Goal: Obtain resource: Download file/media

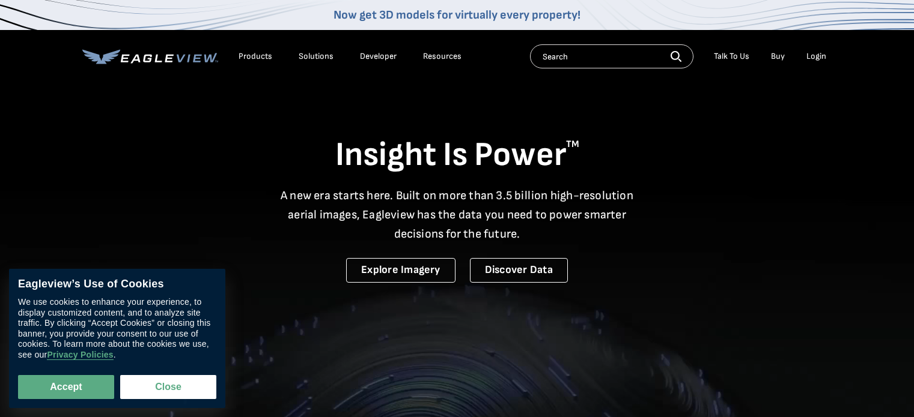
click at [819, 54] on div "Login" at bounding box center [816, 56] width 20 height 11
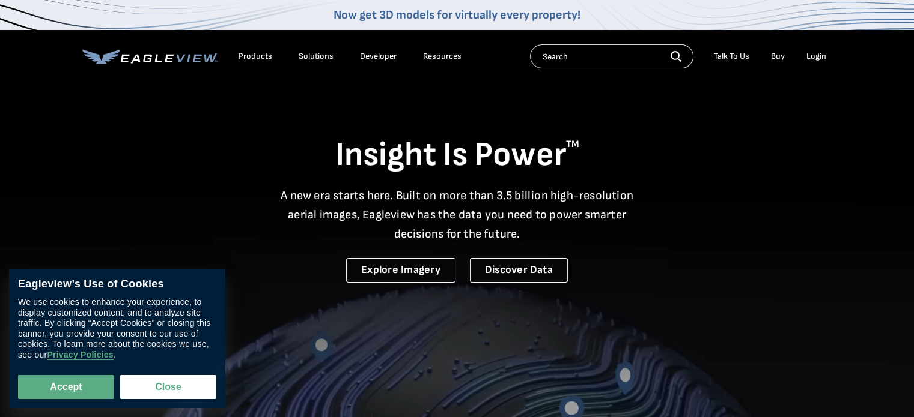
click at [818, 55] on div "Login" at bounding box center [816, 56] width 20 height 11
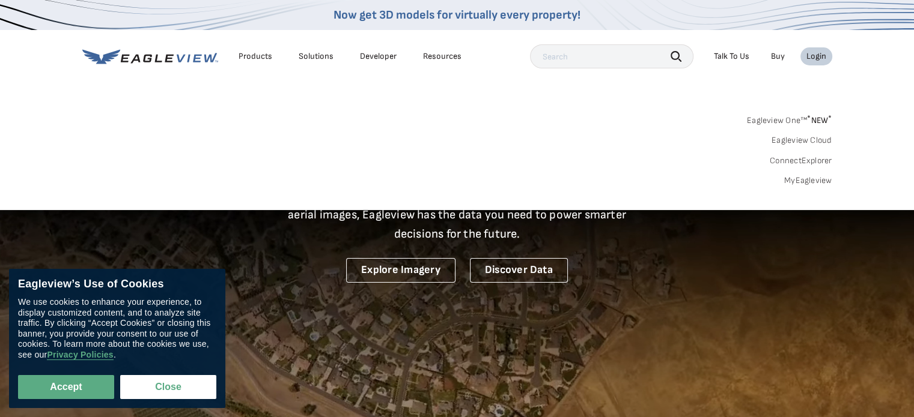
click at [819, 180] on link "MyEagleview" at bounding box center [808, 180] width 48 height 11
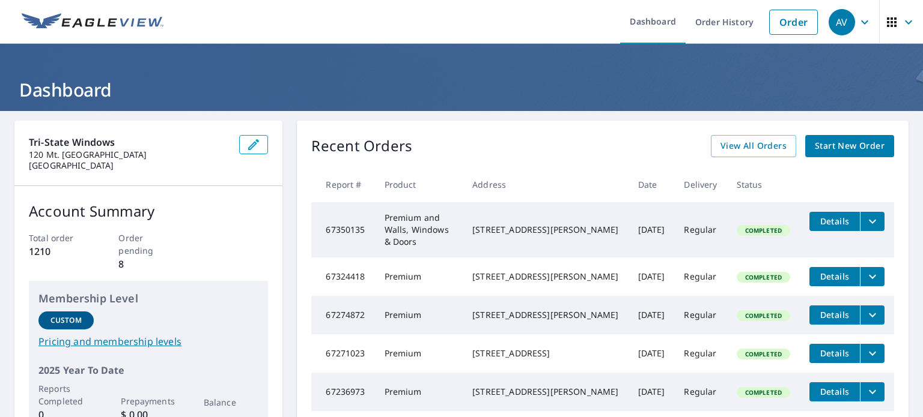
click at [869, 275] on icon "filesDropdownBtn-67324418" at bounding box center [872, 277] width 7 height 4
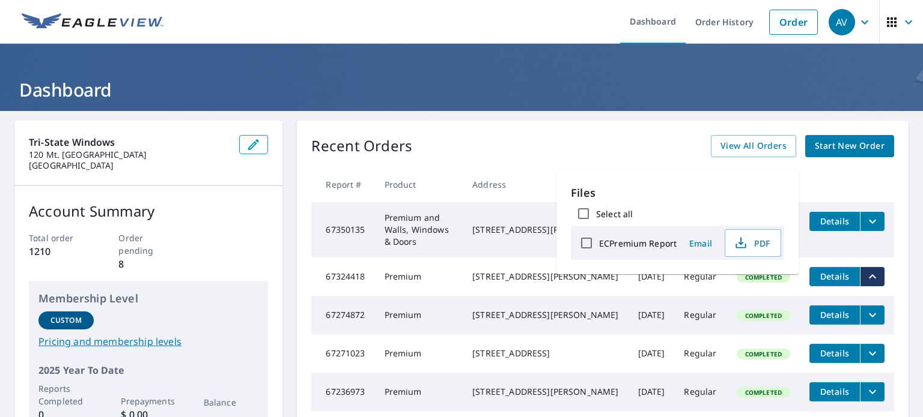
click at [828, 271] on span "Details" at bounding box center [834, 276] width 36 height 11
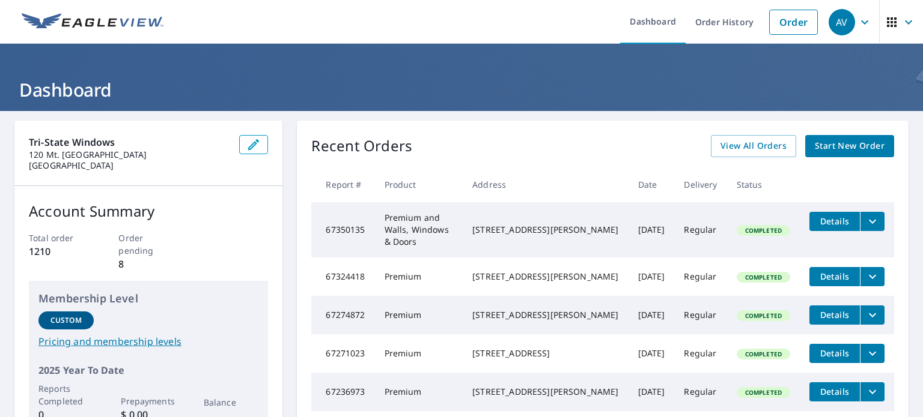
click at [865, 270] on icon "filesDropdownBtn-67324418" at bounding box center [872, 277] width 14 height 14
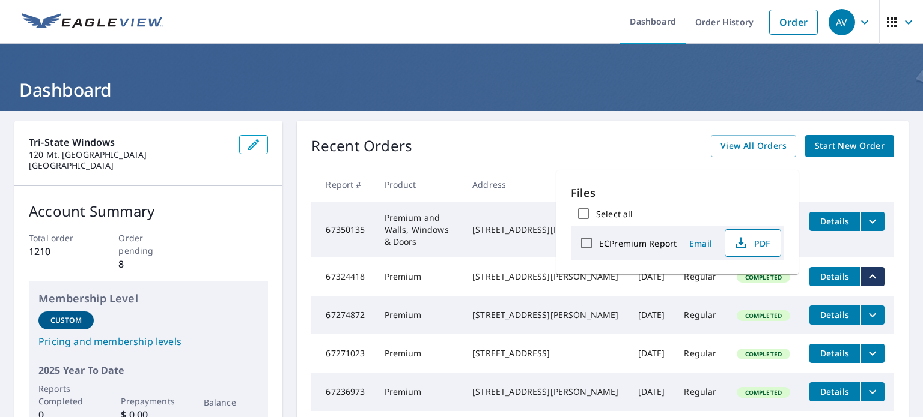
click at [753, 243] on span "PDF" at bounding box center [751, 243] width 38 height 14
